Goal: Transaction & Acquisition: Purchase product/service

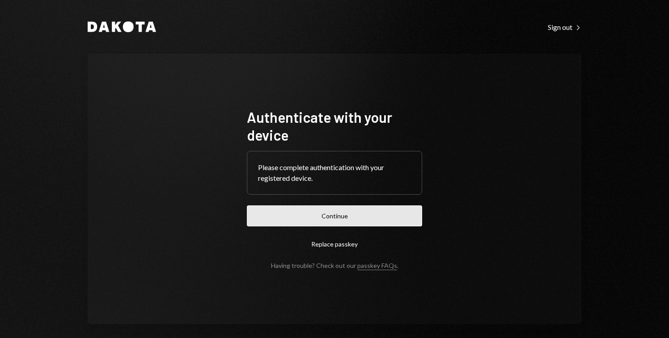
click at [362, 210] on button "Continue" at bounding box center [334, 216] width 175 height 21
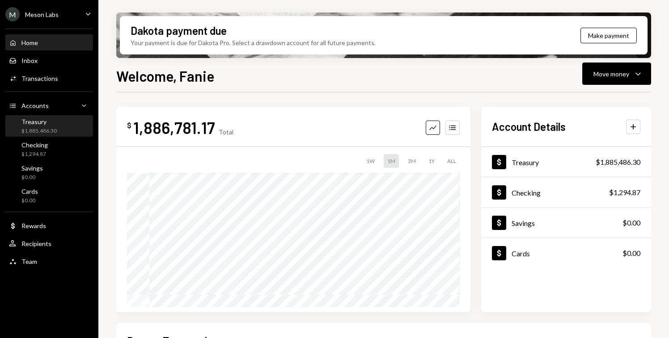
click at [54, 127] on div "$1,885,486.30" at bounding box center [38, 131] width 35 height 8
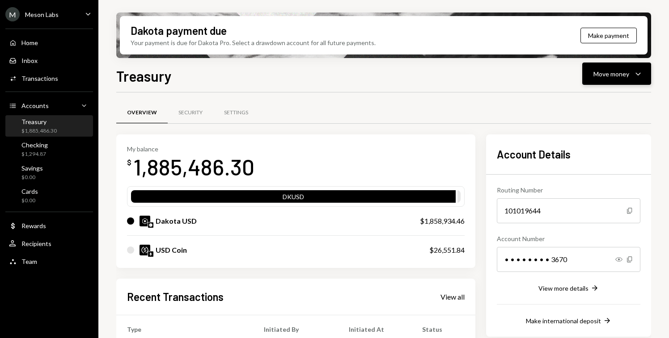
click at [626, 77] on div "Move money" at bounding box center [611, 73] width 36 height 9
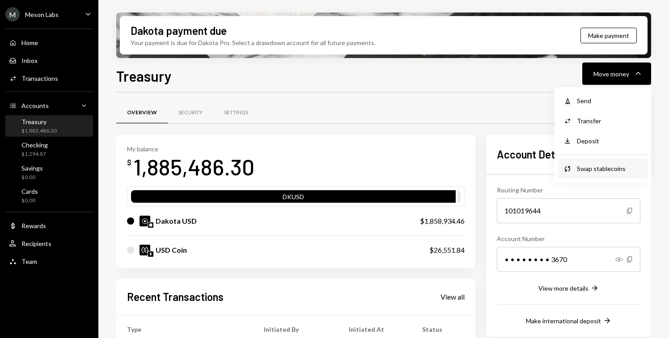
click at [597, 167] on div "Swap stablecoins" at bounding box center [608, 168] width 65 height 9
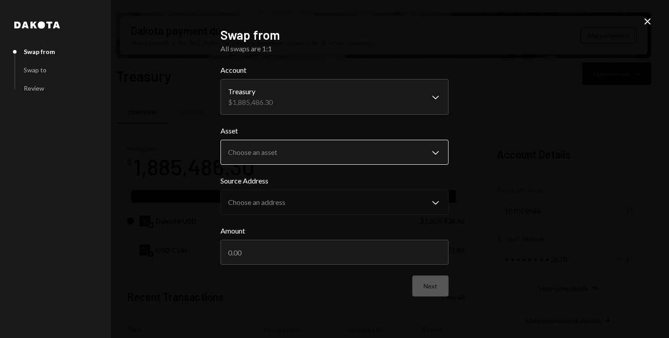
click at [292, 147] on body "M Meson Labs Caret Down Home Home Inbox Inbox Activities Transactions Accounts …" at bounding box center [334, 169] width 669 height 338
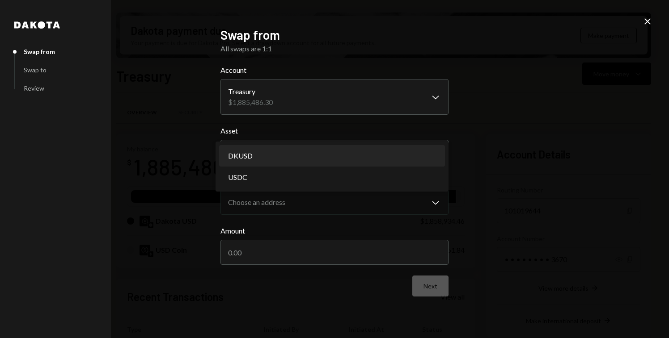
select select "*****"
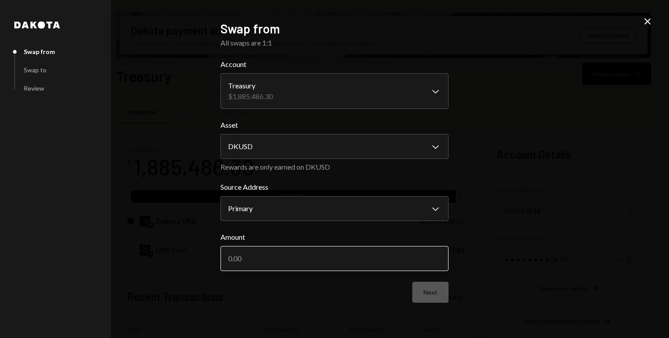
drag, startPoint x: 259, startPoint y: 252, endPoint x: 244, endPoint y: 254, distance: 14.9
click at [244, 254] on input "Amount" at bounding box center [334, 258] width 228 height 25
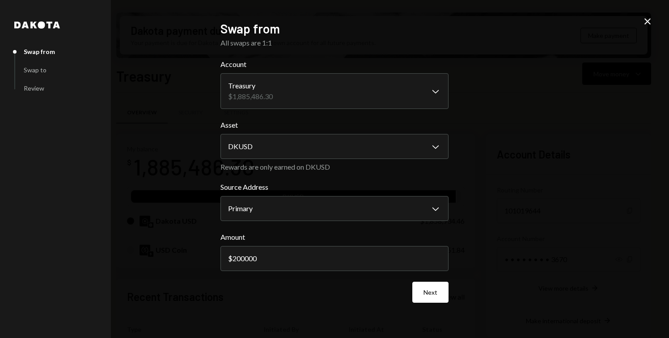
type input "200000"
click at [299, 287] on div "Next" at bounding box center [334, 292] width 228 height 21
click at [429, 296] on button "Next" at bounding box center [430, 292] width 36 height 21
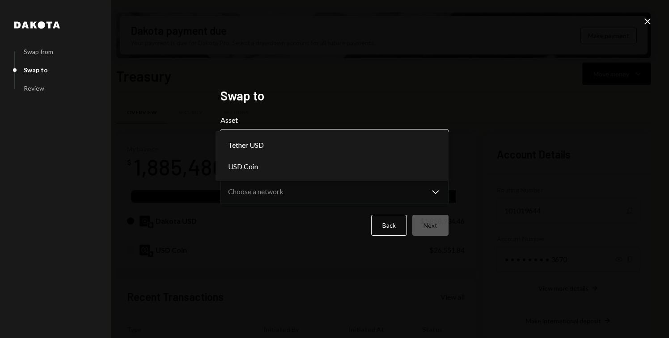
click at [292, 145] on body "M Meson Labs Caret Down Home Home Inbox Inbox Activities Transactions Accounts …" at bounding box center [334, 169] width 669 height 338
select select "****"
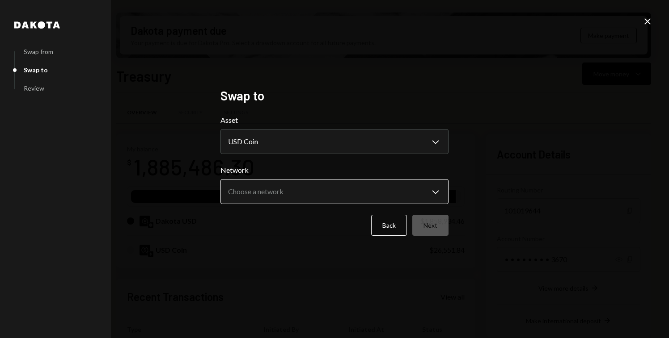
click at [284, 192] on body "M Meson Labs Caret Down Home Home Inbox Inbox Activities Transactions Accounts …" at bounding box center [334, 169] width 669 height 338
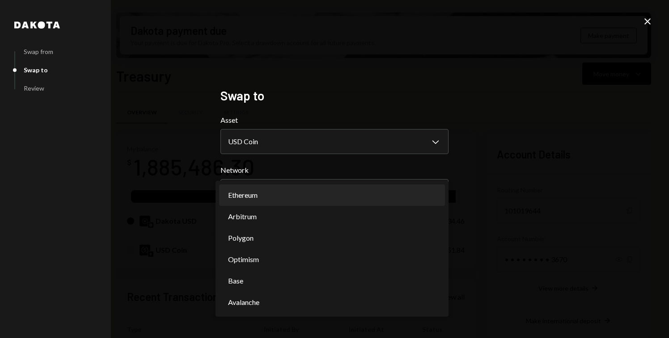
select select "**********"
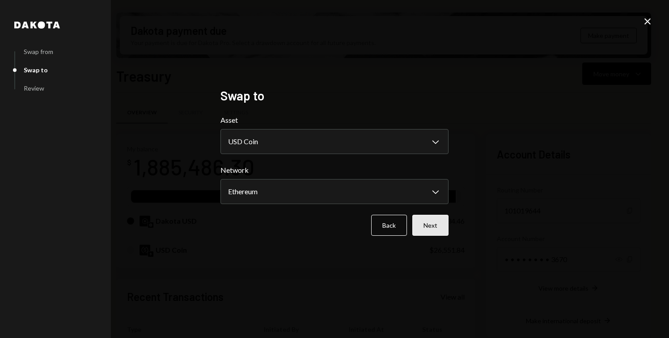
click at [436, 224] on button "Next" at bounding box center [430, 225] width 36 height 21
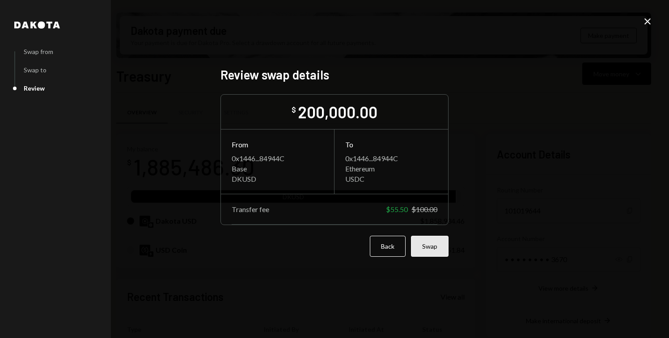
click at [432, 246] on button "Swap" at bounding box center [430, 246] width 38 height 21
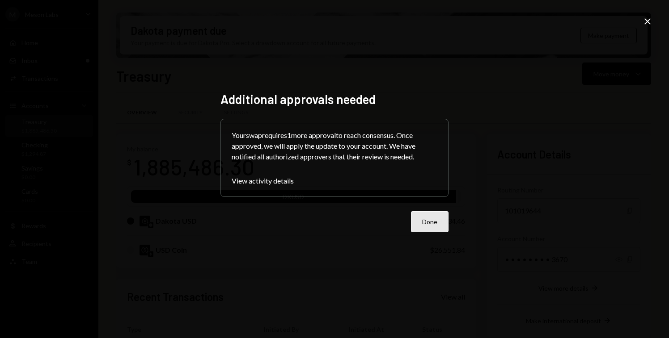
click at [422, 218] on button "Done" at bounding box center [430, 221] width 38 height 21
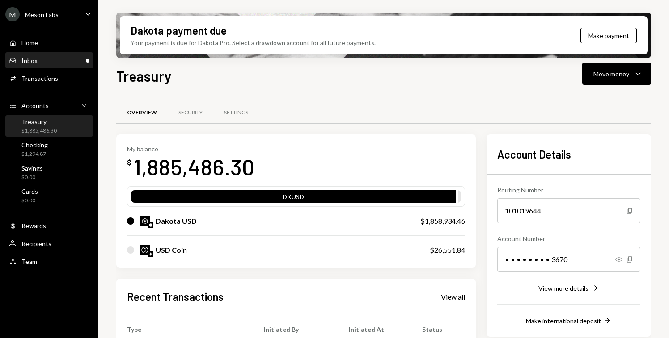
click at [50, 63] on div "Inbox Inbox" at bounding box center [49, 61] width 80 height 8
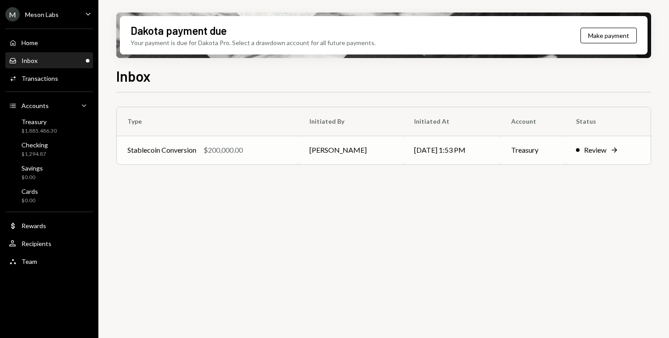
click at [161, 143] on td "Stablecoin Conversion $200,000.00" at bounding box center [208, 150] width 182 height 29
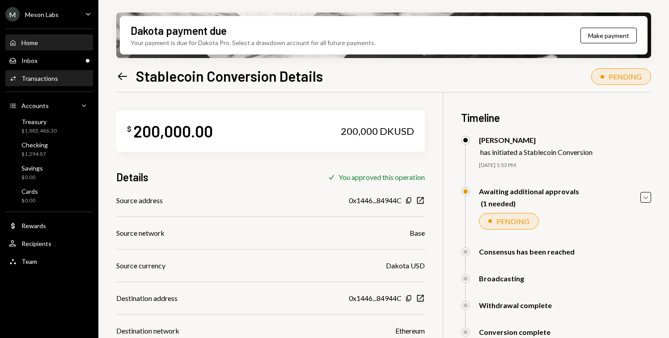
click at [51, 39] on div "Home Home" at bounding box center [49, 43] width 80 height 8
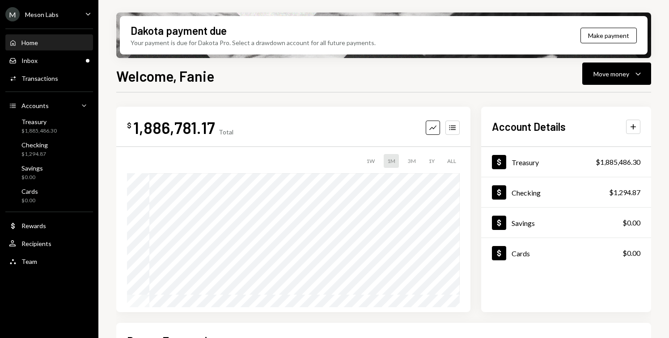
click at [51, 70] on div "Home Home Inbox Inbox Activities Transactions Accounts Accounts Caret Down Trea…" at bounding box center [49, 147] width 98 height 248
click at [53, 63] on div "Inbox Inbox" at bounding box center [49, 61] width 80 height 8
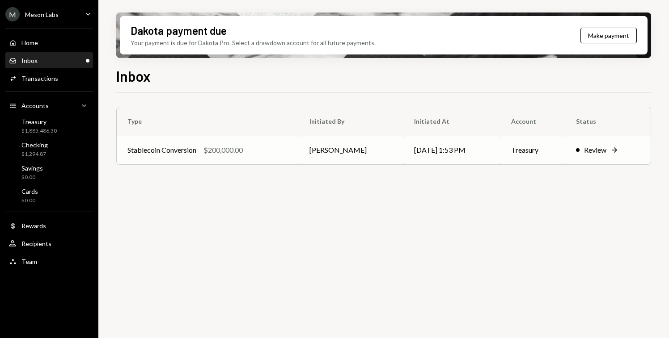
click at [173, 143] on td "Stablecoin Conversion $200,000.00" at bounding box center [208, 150] width 182 height 29
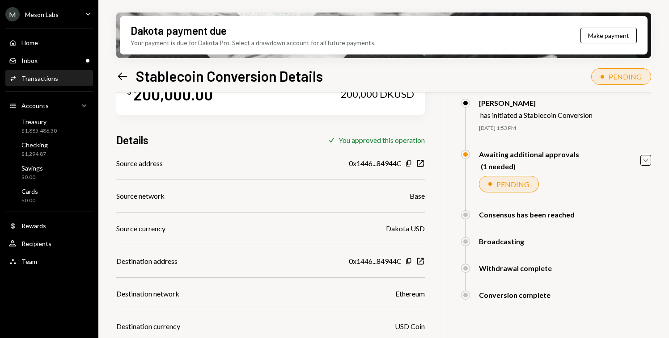
scroll to position [75, 0]
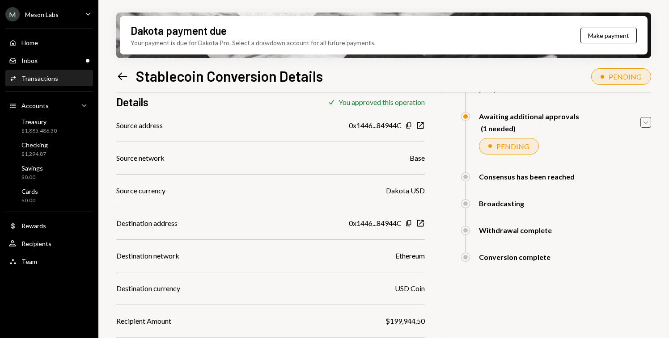
click at [644, 123] on icon "Caret Down" at bounding box center [645, 123] width 10 height 10
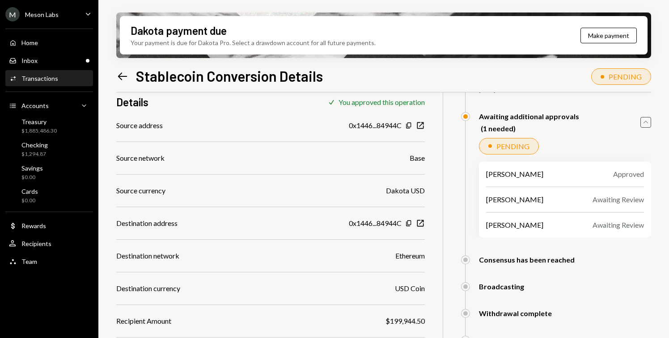
click at [644, 123] on icon "Caret Up" at bounding box center [645, 123] width 10 height 10
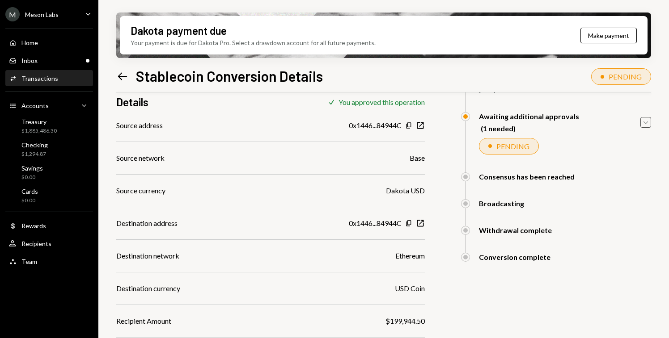
click at [644, 123] on icon "Caret Down" at bounding box center [645, 123] width 10 height 10
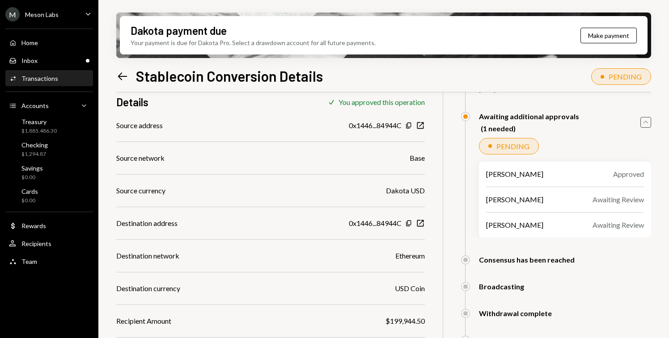
click at [644, 123] on icon "Caret Up" at bounding box center [645, 123] width 10 height 10
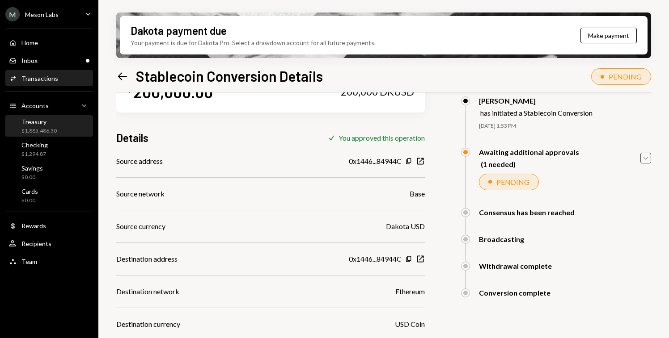
scroll to position [0, 0]
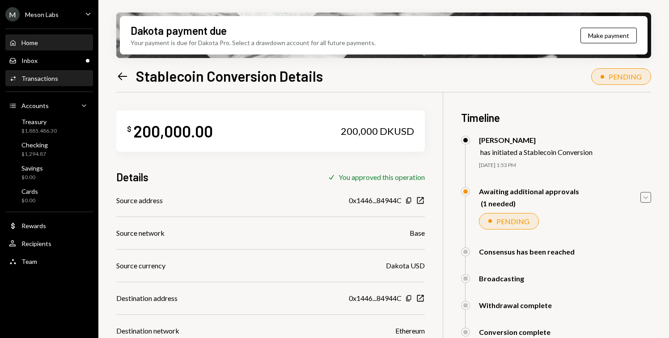
click at [38, 48] on div "Home Home" at bounding box center [49, 42] width 80 height 15
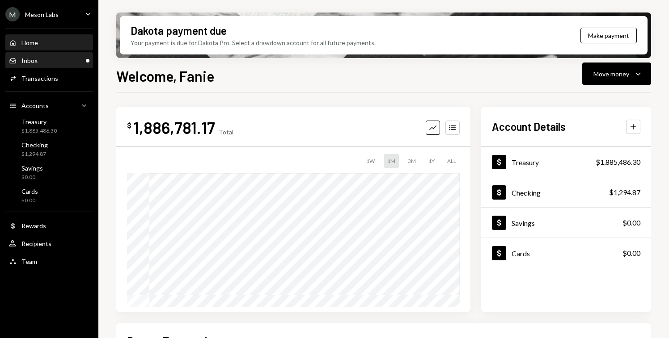
click at [47, 60] on div "Inbox Inbox" at bounding box center [49, 61] width 80 height 8
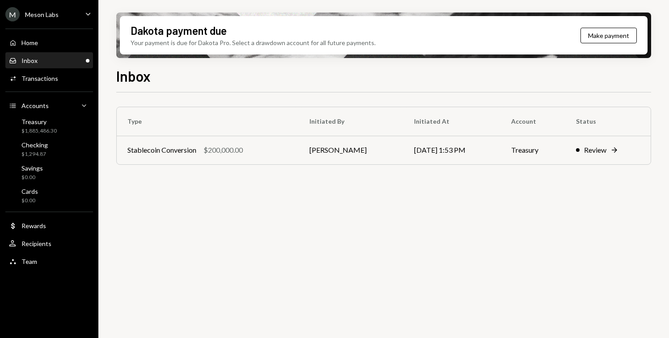
click at [67, 11] on div "M Meson Labs Caret Down" at bounding box center [49, 14] width 98 height 14
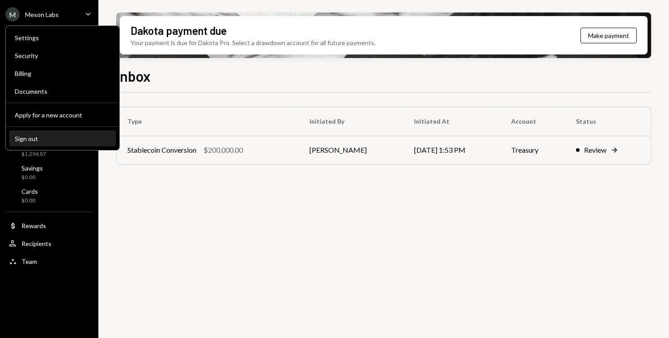
click at [55, 138] on div "Sign out" at bounding box center [63, 139] width 96 height 8
